Goal: Task Accomplishment & Management: Manage account settings

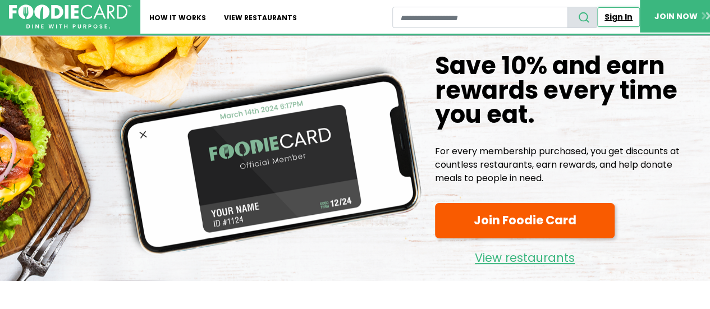
click at [626, 15] on link "Sign In" at bounding box center [618, 17] width 43 height 20
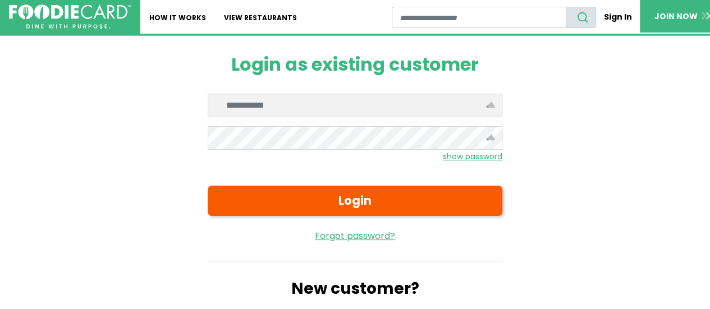
type input "**********"
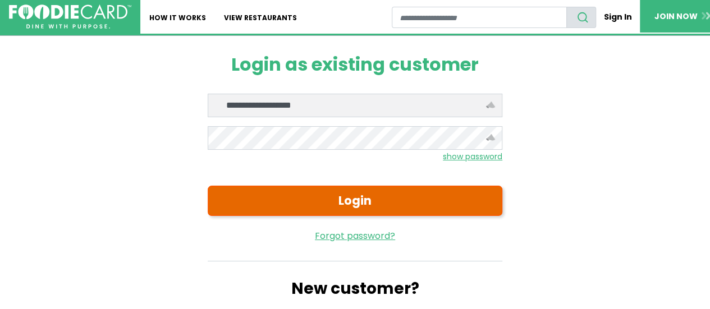
click at [321, 194] on button "Login" at bounding box center [355, 201] width 295 height 30
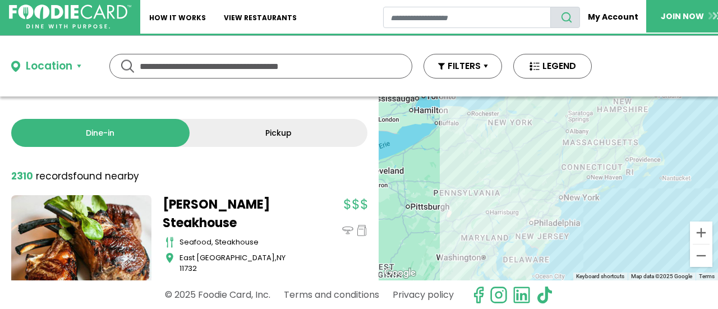
click at [341, 66] on input "text" at bounding box center [261, 66] width 242 height 24
type input "*****"
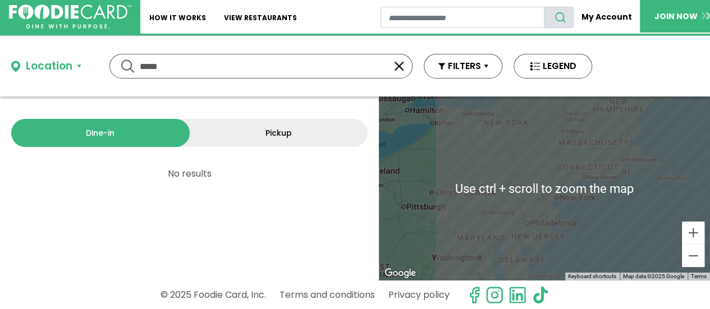
click at [395, 67] on button "button" at bounding box center [398, 65] width 13 height 13
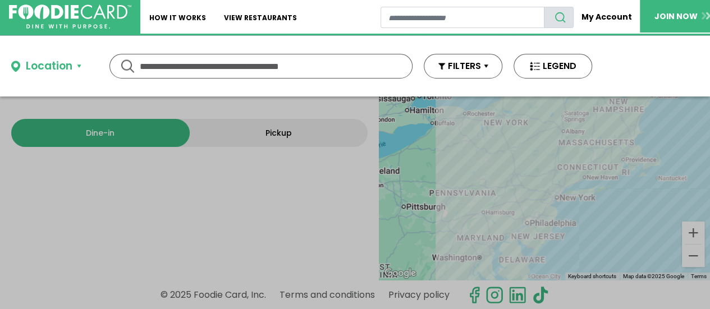
click at [242, 68] on input "text" at bounding box center [261, 66] width 242 height 24
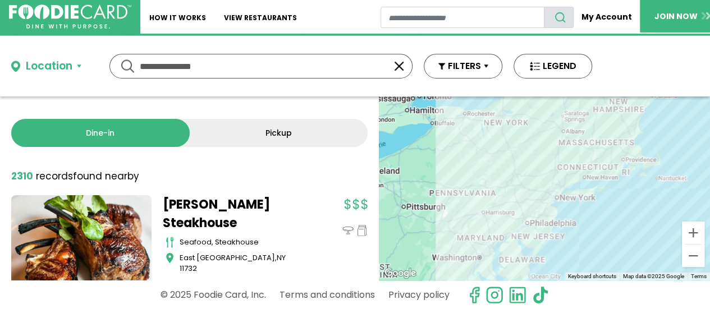
type input "**********"
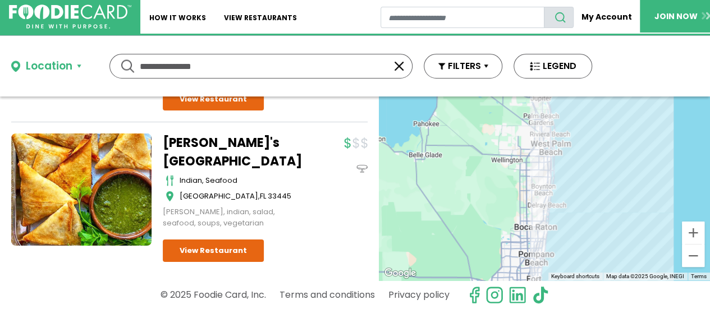
scroll to position [508, 0]
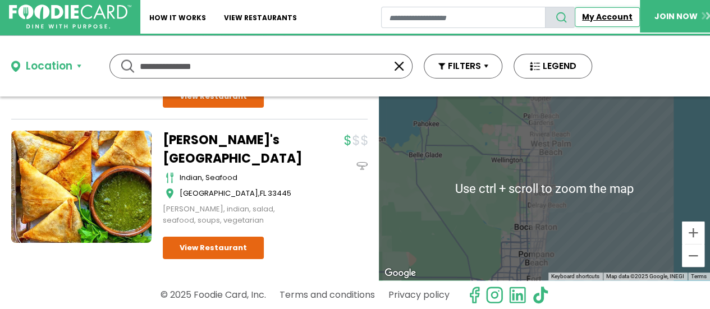
click at [607, 13] on link "My Account" at bounding box center [606, 17] width 65 height 20
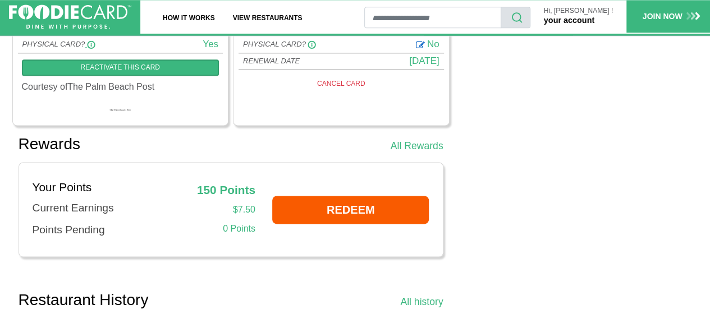
scroll to position [673, 0]
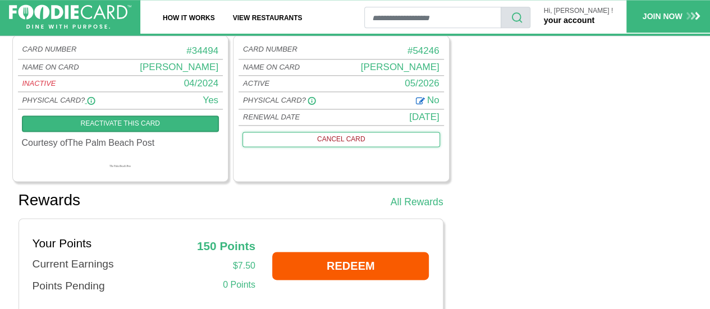
click at [339, 134] on link "CANCEL CARD" at bounding box center [340, 139] width 197 height 15
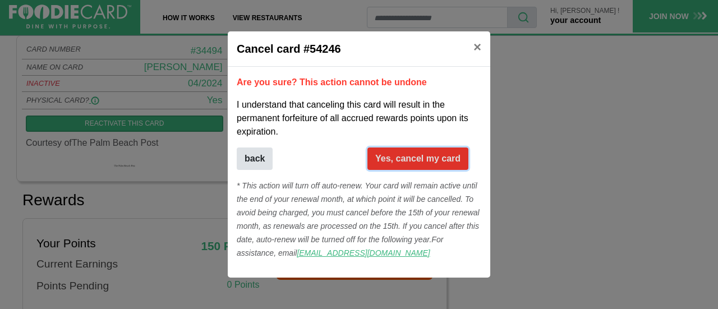
click at [405, 157] on button "Yes, cancel my card" at bounding box center [417, 159] width 101 height 22
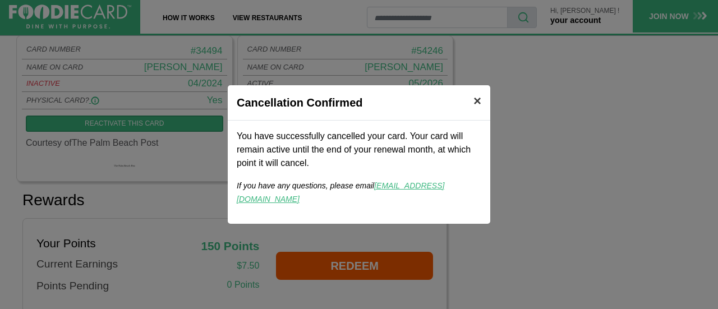
click at [479, 108] on span "×" at bounding box center [477, 100] width 8 height 15
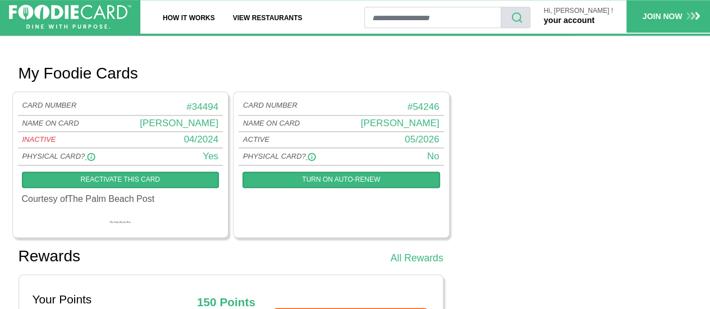
scroll to position [785, 0]
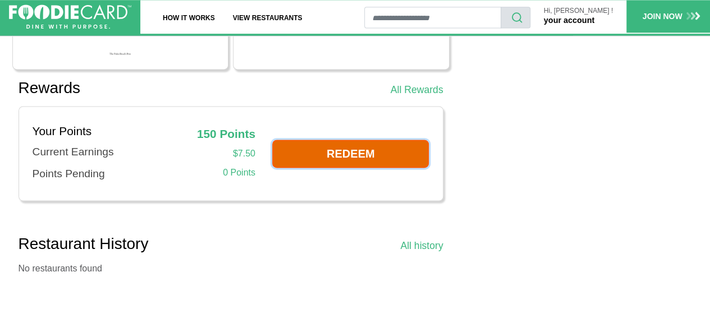
click at [338, 142] on link "REDEEM" at bounding box center [350, 154] width 157 height 28
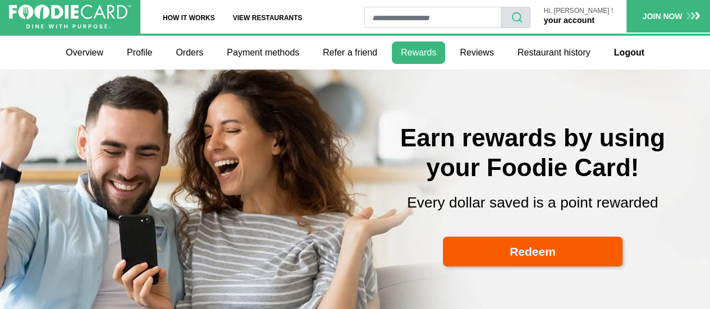
select select
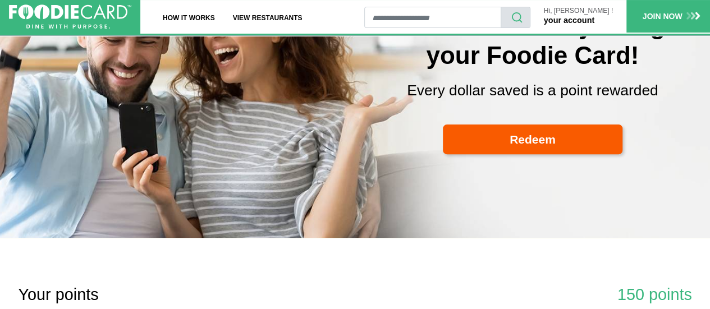
scroll to position [56, 0]
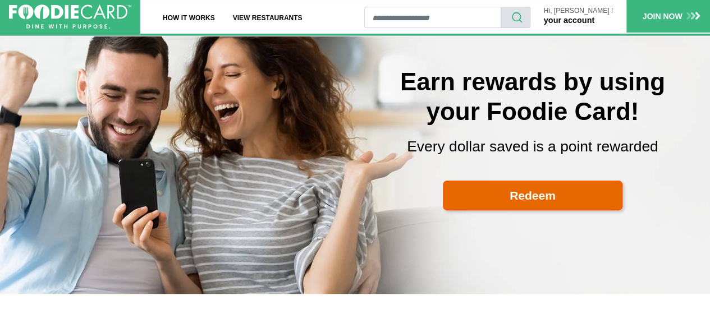
click at [508, 189] on link "Redeem" at bounding box center [533, 196] width 180 height 30
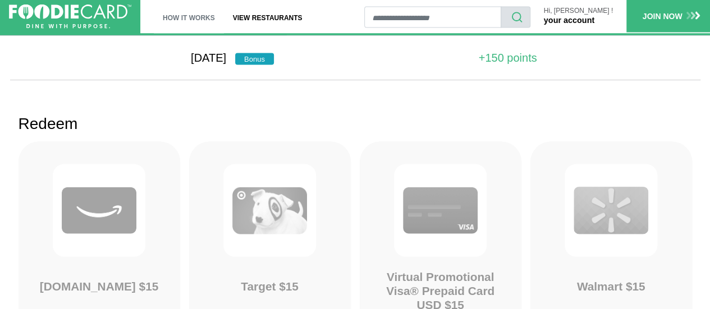
scroll to position [979, 0]
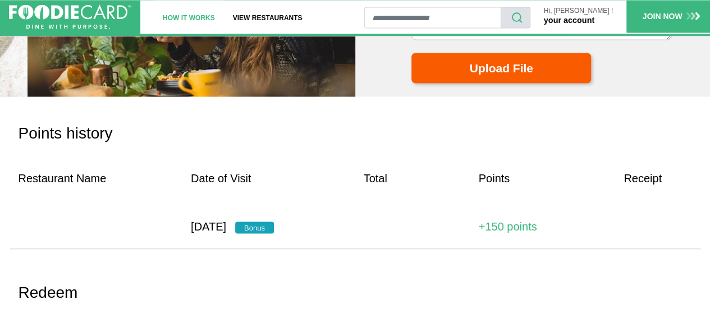
click at [183, 16] on link "How It Works" at bounding box center [189, 17] width 70 height 34
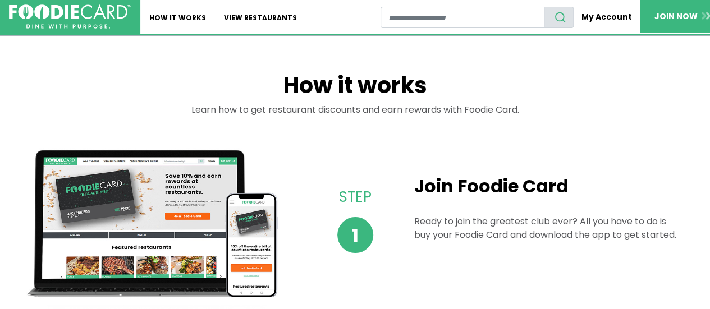
scroll to position [56, 0]
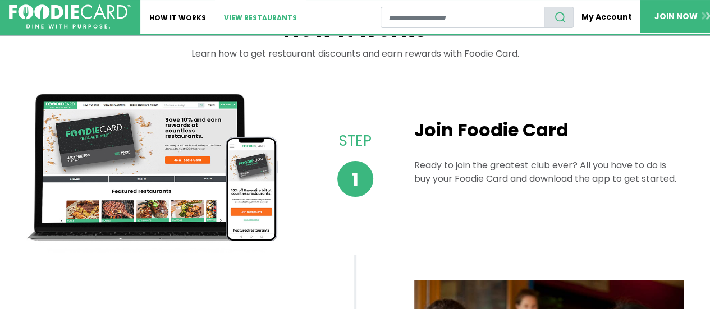
click at [251, 19] on link "View restaurants" at bounding box center [260, 17] width 91 height 34
